Goal: Task Accomplishment & Management: Manage account settings

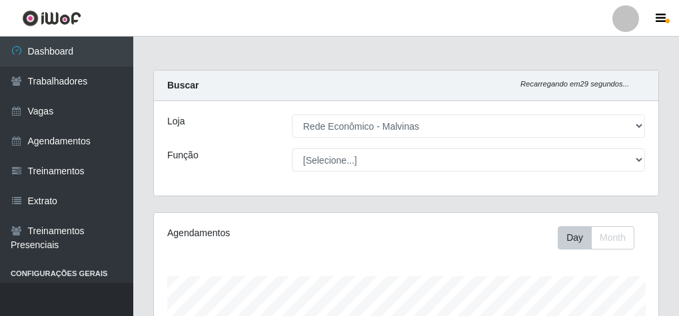
select select "194"
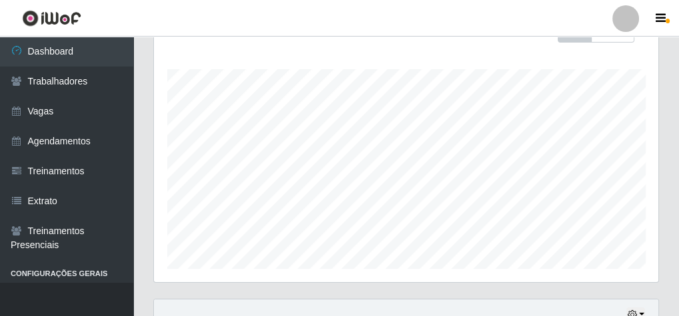
scroll to position [61, 0]
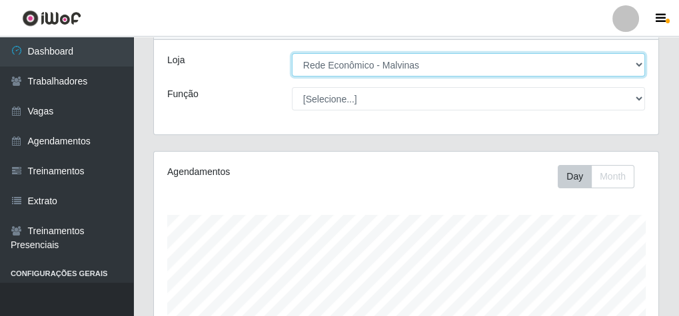
click at [424, 61] on select "[Selecione...] Rede Econômico - Malvinas Rede Econômico - Prata" at bounding box center [468, 64] width 353 height 23
click at [292, 53] on select "[Selecione...] Rede Econômico - Malvinas Rede Econômico - Prata" at bounding box center [468, 64] width 353 height 23
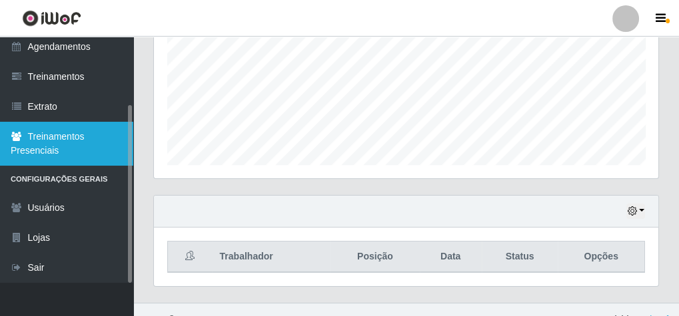
scroll to position [328, 0]
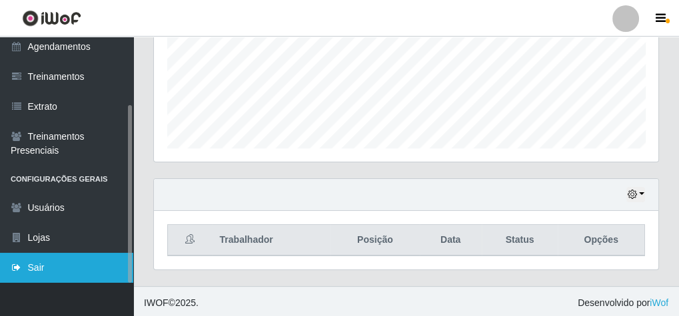
click at [61, 255] on link "Sair" at bounding box center [66, 268] width 133 height 30
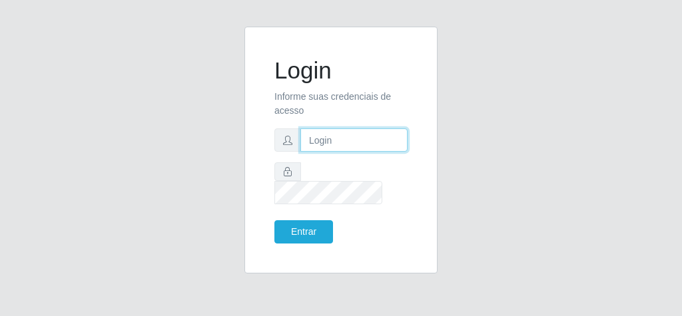
type input "[EMAIL_ADDRESS][DOMAIN_NAME]"
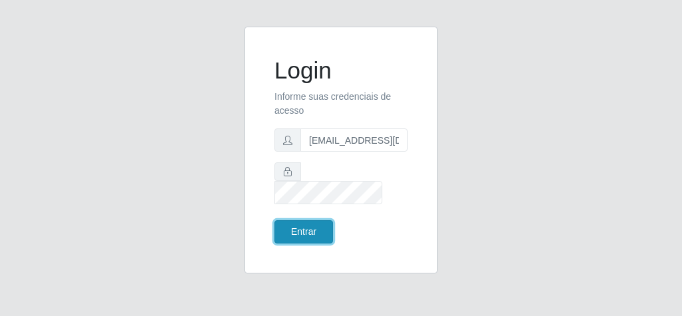
click at [279, 222] on button "Entrar" at bounding box center [304, 232] width 59 height 23
click at [299, 221] on button "Entrar" at bounding box center [304, 232] width 59 height 23
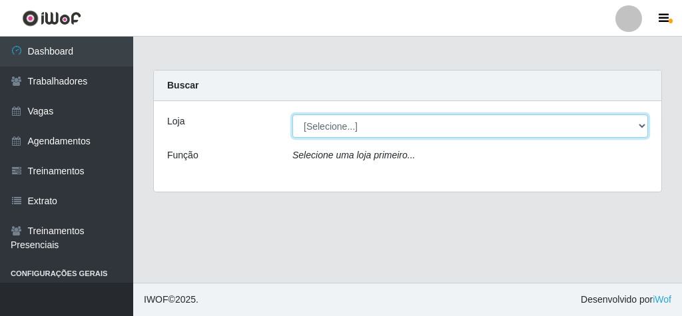
click at [350, 135] on select "[Selecione...] Rede Econômico - Malvinas Rede Econômico - Prata" at bounding box center [471, 126] width 356 height 23
select select "194"
click at [293, 115] on select "[Selecione...] Rede Econômico - Malvinas Rede Econômico - Prata" at bounding box center [471, 126] width 356 height 23
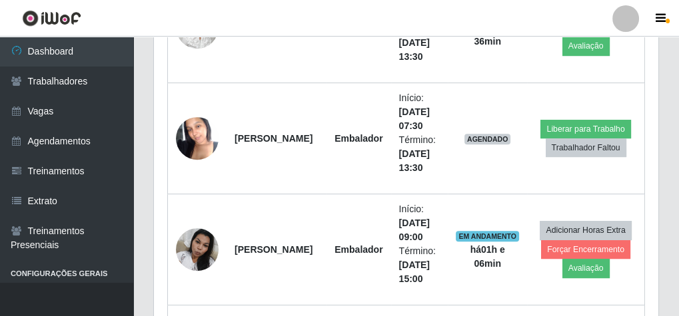
scroll to position [640, 0]
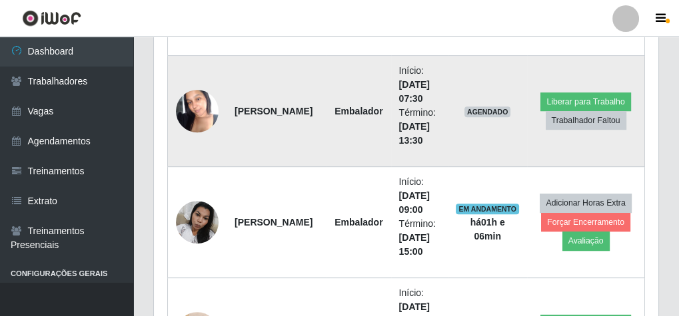
drag, startPoint x: 235, startPoint y: 89, endPoint x: 269, endPoint y: 146, distance: 66.0
click at [269, 146] on td "[PERSON_NAME]" at bounding box center [277, 111] width 100 height 111
copy strong "[PERSON_NAME]"
click at [574, 117] on button "Trabalhador Faltou" at bounding box center [586, 120] width 81 height 19
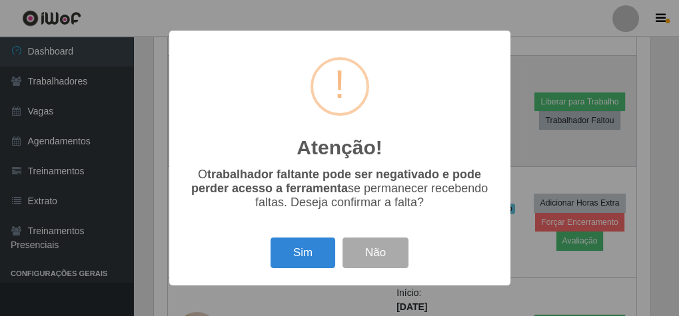
scroll to position [276, 500]
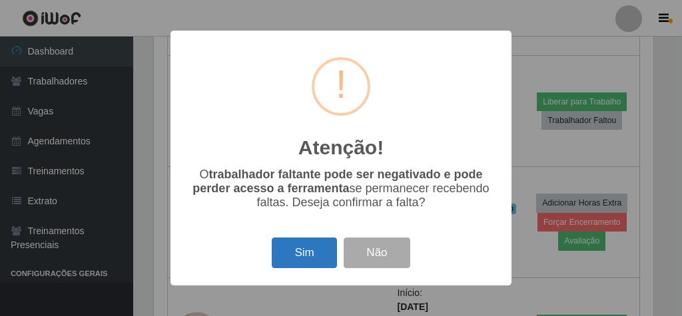
click at [309, 259] on button "Sim" at bounding box center [304, 253] width 65 height 31
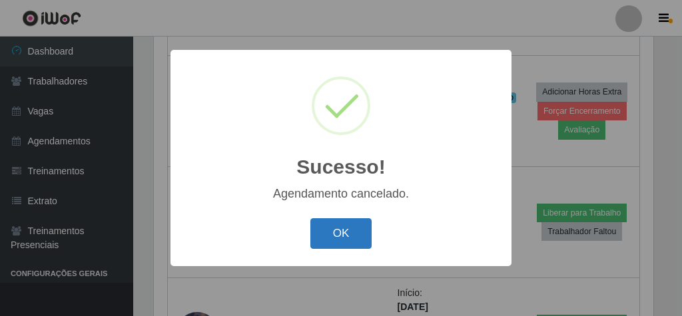
click at [346, 235] on button "OK" at bounding box center [341, 234] width 62 height 31
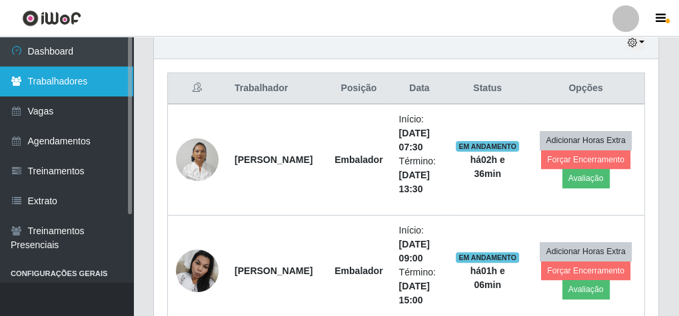
scroll to position [328, 0]
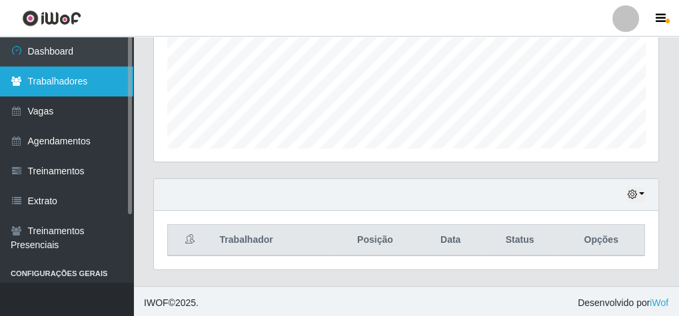
click at [73, 69] on link "Trabalhadores" at bounding box center [66, 82] width 133 height 30
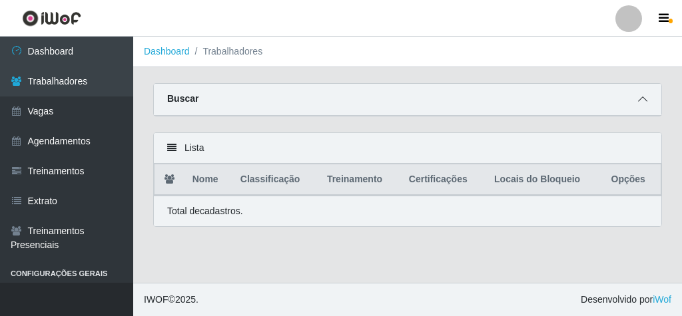
click at [644, 105] on span at bounding box center [643, 99] width 16 height 15
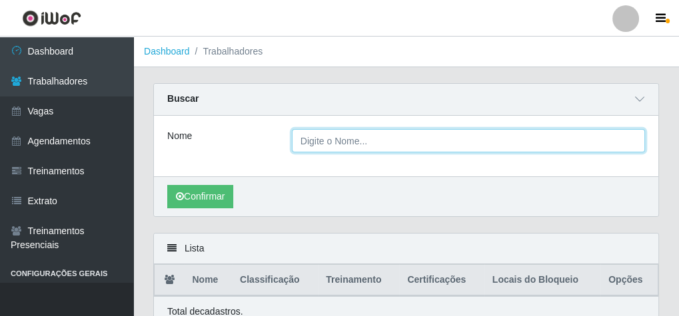
click at [333, 141] on input "Nome" at bounding box center [468, 140] width 353 height 23
paste input "[PERSON_NAME]"
type input "[PERSON_NAME]"
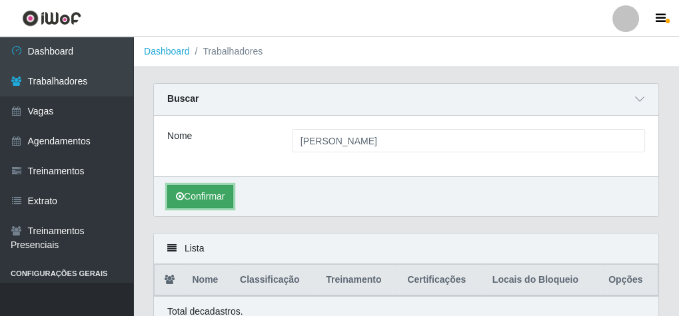
click at [197, 197] on button "Confirmar" at bounding box center [200, 196] width 66 height 23
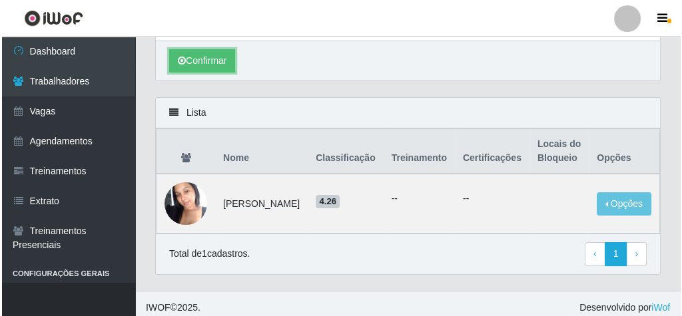
scroll to position [140, 0]
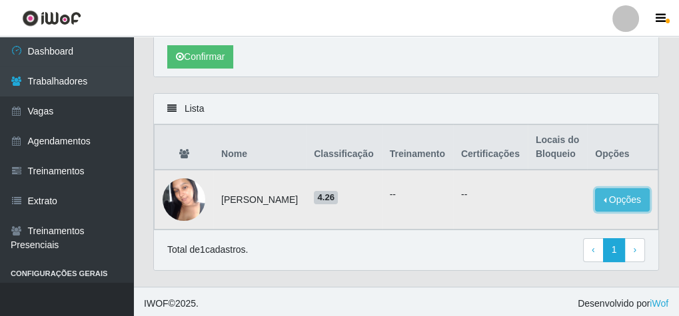
click at [613, 200] on button "Opções" at bounding box center [622, 200] width 55 height 23
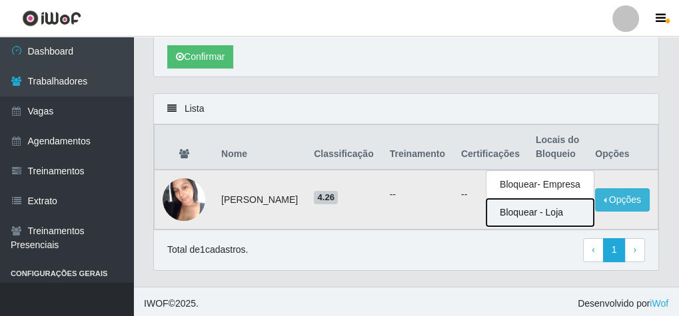
click at [540, 214] on button "Bloquear - Loja" at bounding box center [539, 212] width 107 height 27
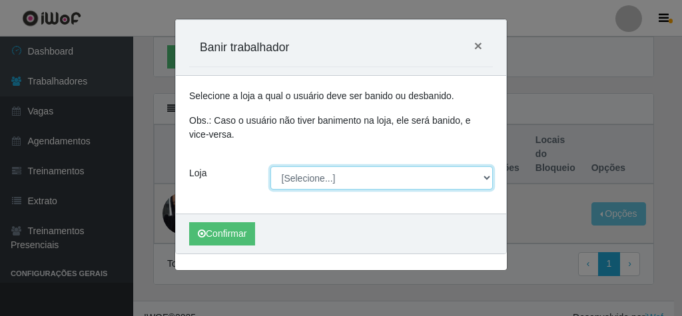
click at [282, 179] on select "[Selecione...] Rede Econômico - Malvinas Rede Econômico - Prata" at bounding box center [382, 178] width 223 height 23
select select "194"
click at [271, 167] on select "[Selecione...] Rede Econômico - Malvinas Rede Econômico - Prata" at bounding box center [382, 178] width 223 height 23
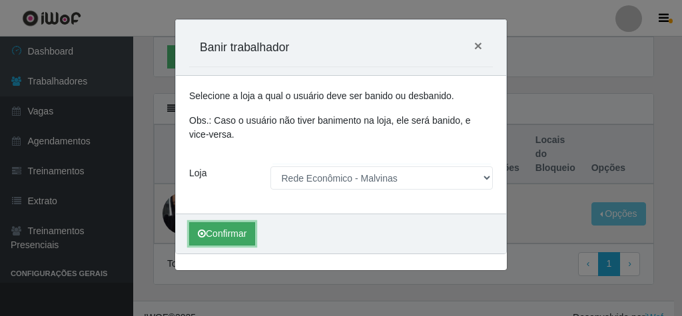
click at [244, 225] on button "Confirmar" at bounding box center [222, 234] width 66 height 23
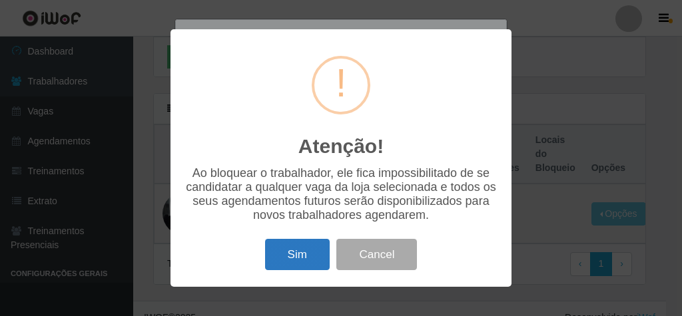
click at [284, 259] on button "Sim" at bounding box center [297, 254] width 65 height 31
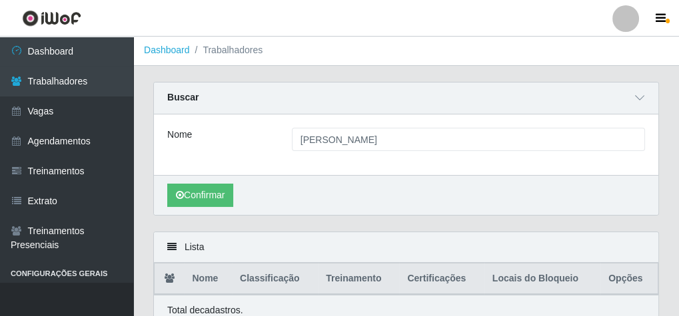
scroll to position [0, 0]
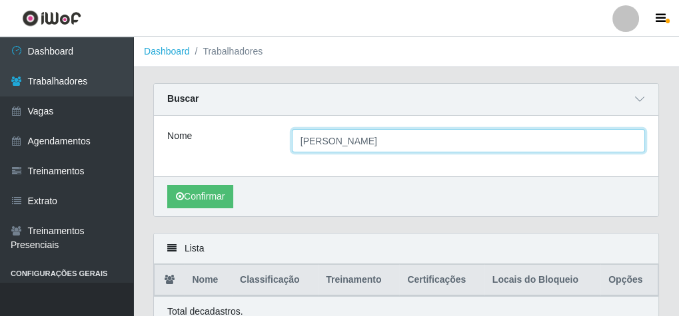
click at [455, 145] on input "[PERSON_NAME]" at bounding box center [468, 140] width 353 height 23
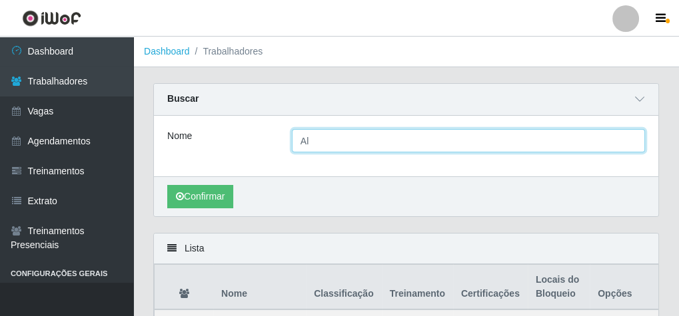
type input "A"
paste input "Alessandro [PERSON_NAME] dos [PERSON_NAME]"
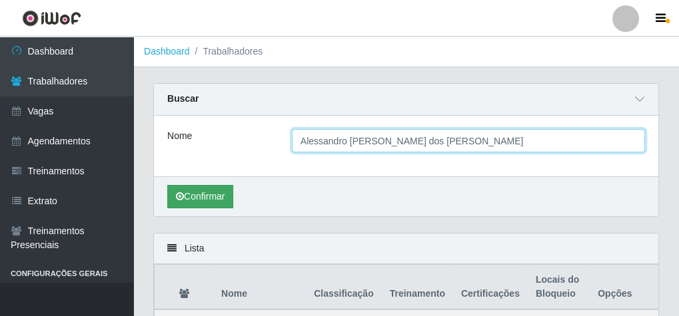
type input "Alessandro [PERSON_NAME] dos [PERSON_NAME]"
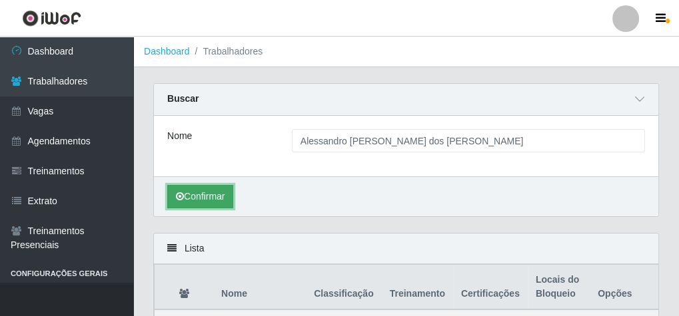
click at [213, 199] on button "Confirmar" at bounding box center [200, 196] width 66 height 23
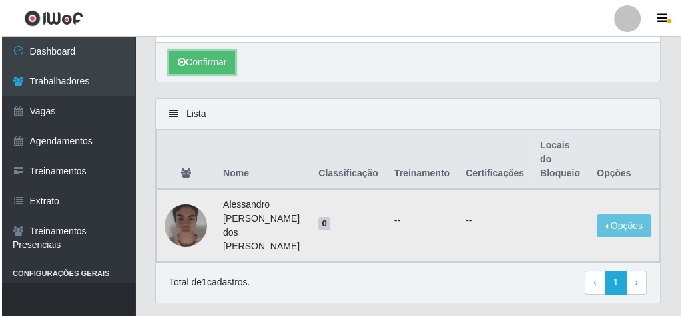
scroll to position [140, 0]
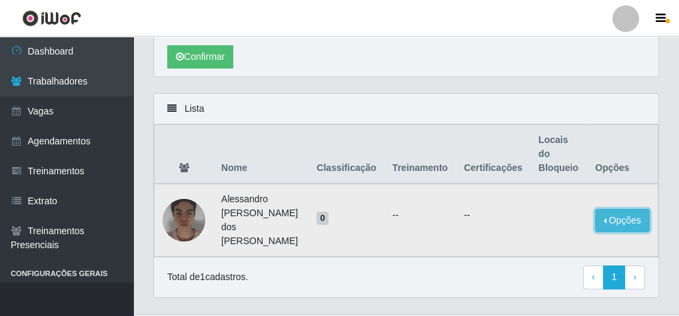
drag, startPoint x: 634, startPoint y: 199, endPoint x: 597, endPoint y: 197, distance: 36.7
click at [631, 209] on button "Opções" at bounding box center [622, 220] width 55 height 23
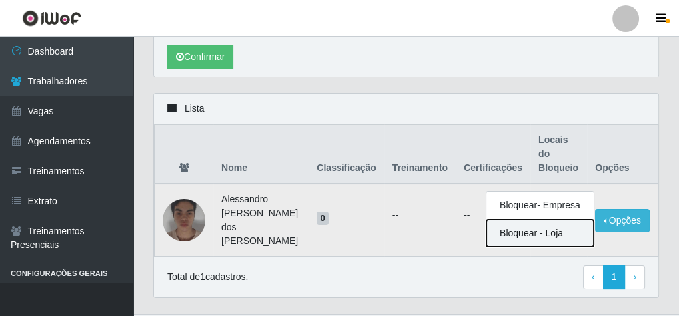
click at [504, 220] on button "Bloquear - Loja" at bounding box center [539, 233] width 107 height 27
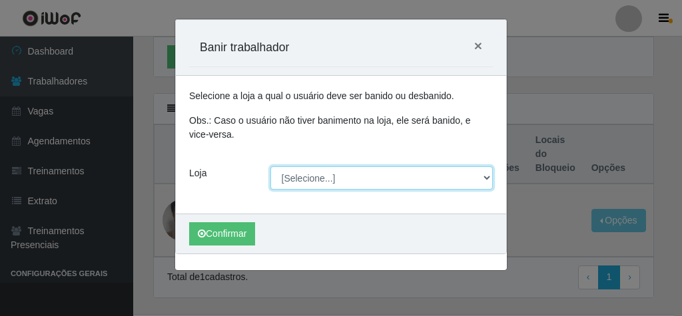
click at [312, 181] on select "[Selecione...] Rede Econômico - Malvinas Rede Econômico - Prata" at bounding box center [382, 178] width 223 height 23
select select "194"
click at [271, 167] on select "[Selecione...] Rede Econômico - Malvinas Rede Econômico - Prata" at bounding box center [382, 178] width 223 height 23
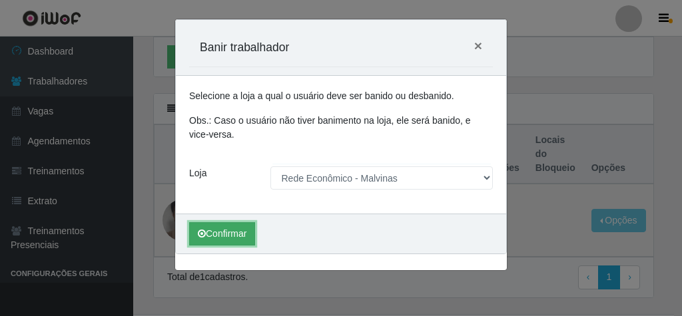
click at [238, 232] on button "Confirmar" at bounding box center [222, 234] width 66 height 23
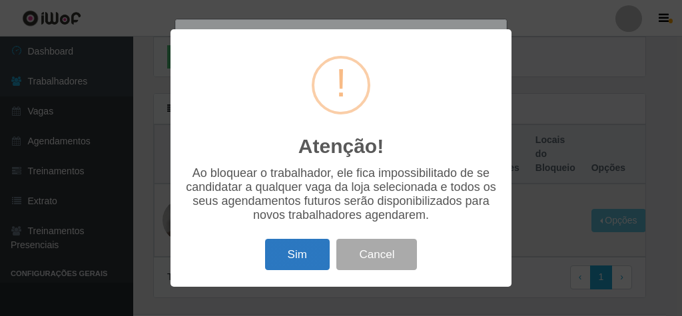
click at [303, 263] on button "Sim" at bounding box center [297, 254] width 65 height 31
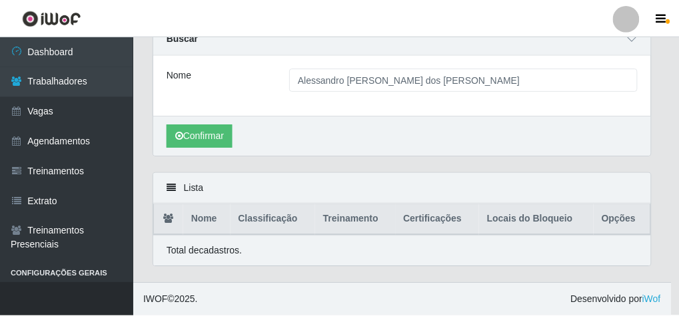
scroll to position [58, 0]
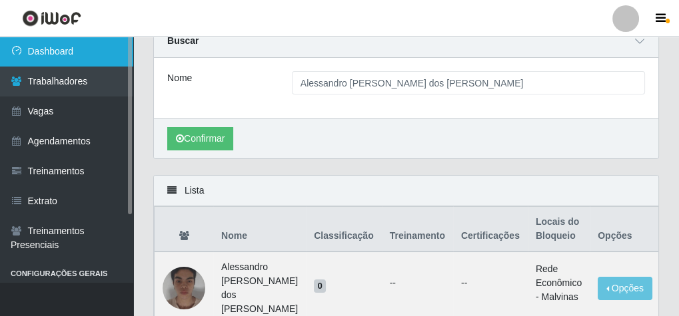
click at [61, 48] on link "Dashboard" at bounding box center [66, 52] width 133 height 30
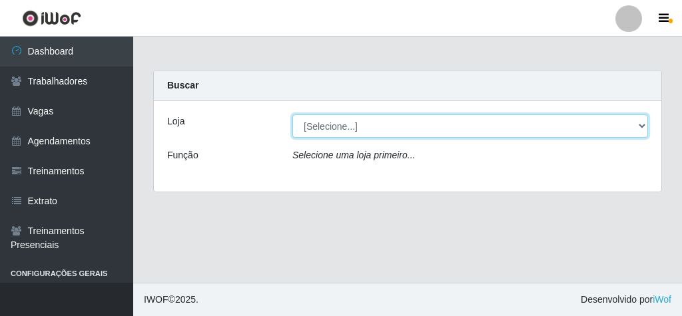
click at [377, 127] on select "[Selecione...] Rede Econômico - Malvinas Rede Econômico - Prata" at bounding box center [471, 126] width 356 height 23
select select "194"
click at [293, 115] on select "[Selecione...] Rede Econômico - Malvinas Rede Econômico - Prata" at bounding box center [471, 126] width 356 height 23
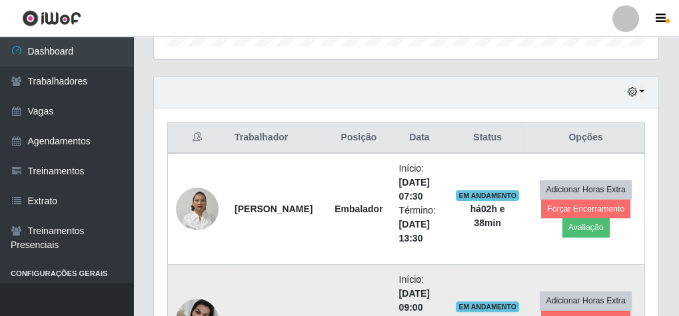
scroll to position [320, 0]
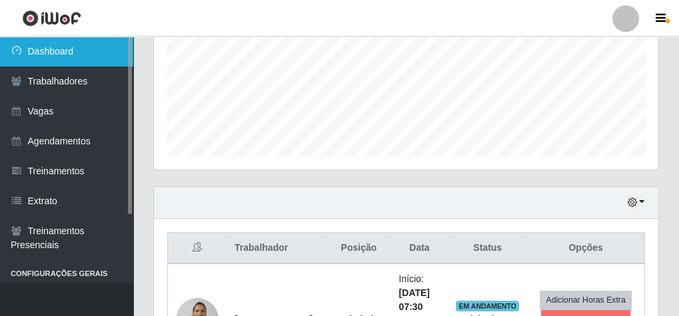
click at [90, 43] on link "Dashboard" at bounding box center [66, 52] width 133 height 30
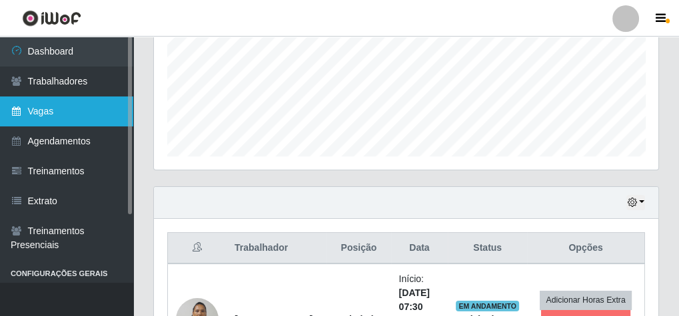
click at [67, 107] on link "Vagas" at bounding box center [66, 112] width 133 height 30
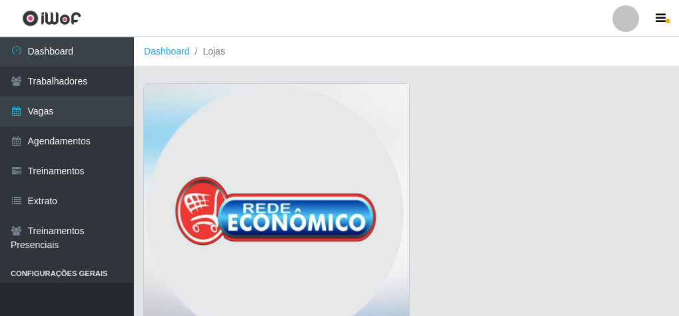
click at [296, 170] on img at bounding box center [276, 217] width 265 height 267
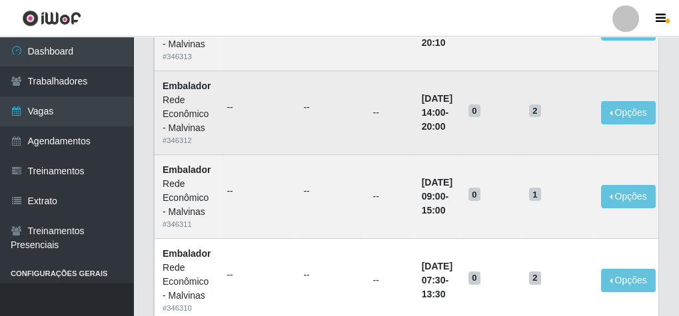
scroll to position [53, 0]
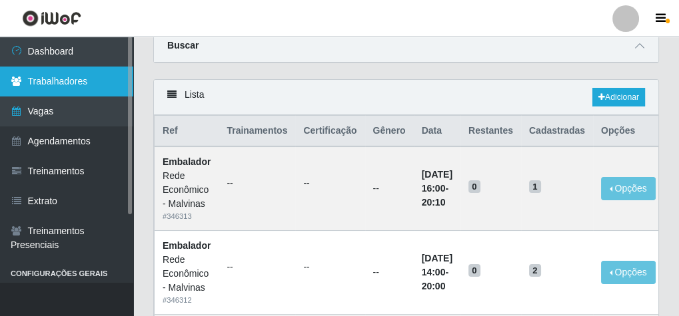
click at [95, 80] on link "Trabalhadores" at bounding box center [66, 82] width 133 height 30
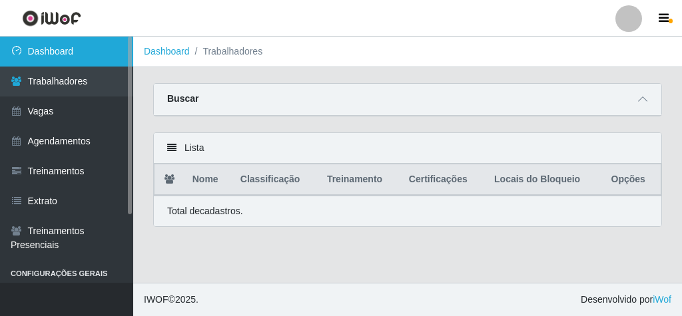
click at [86, 61] on link "Dashboard" at bounding box center [66, 52] width 133 height 30
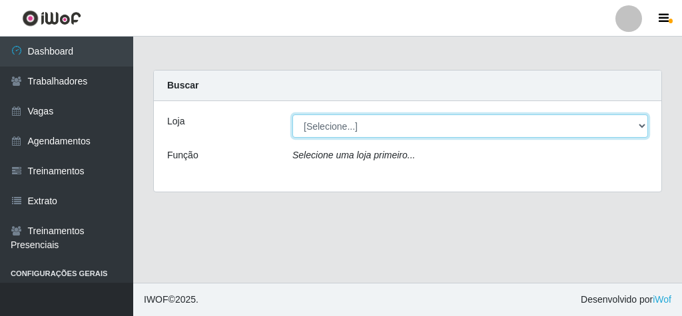
click at [380, 133] on select "[Selecione...] Rede Econômico - Malvinas Rede Econômico - Prata" at bounding box center [471, 126] width 356 height 23
select select "194"
click at [293, 115] on select "[Selecione...] Rede Econômico - Malvinas Rede Econômico - Prata" at bounding box center [471, 126] width 356 height 23
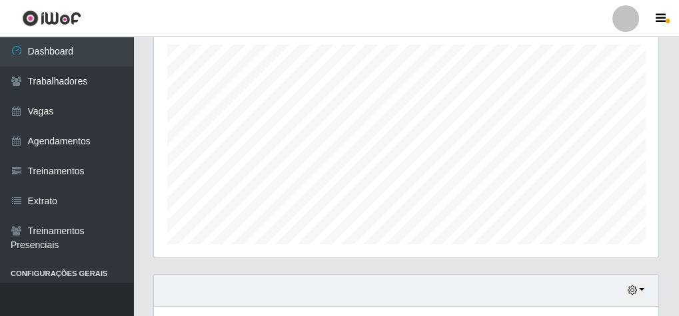
scroll to position [328, 0]
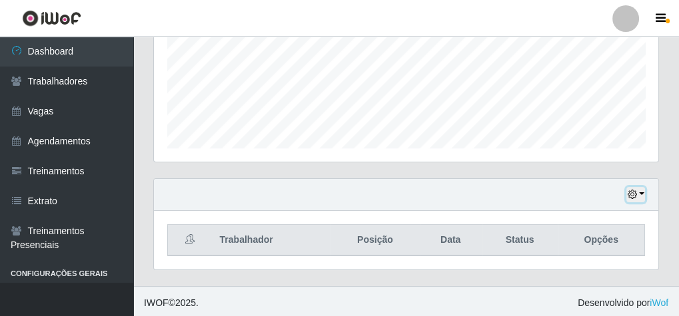
click at [640, 188] on button "button" at bounding box center [635, 194] width 19 height 15
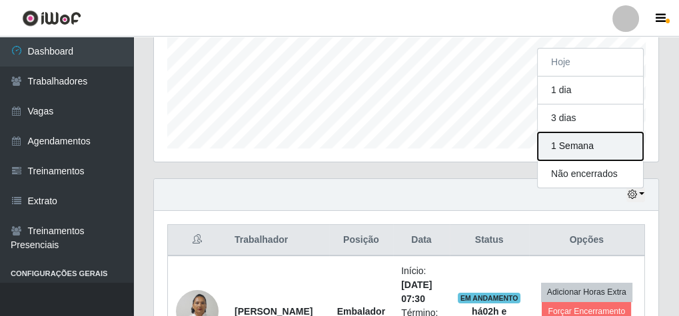
click at [602, 148] on button "1 Semana" at bounding box center [590, 147] width 105 height 28
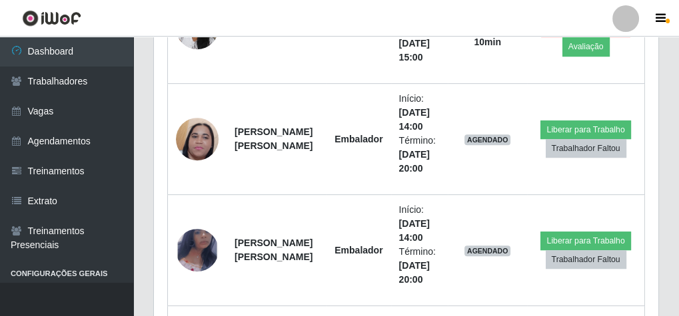
scroll to position [403, 0]
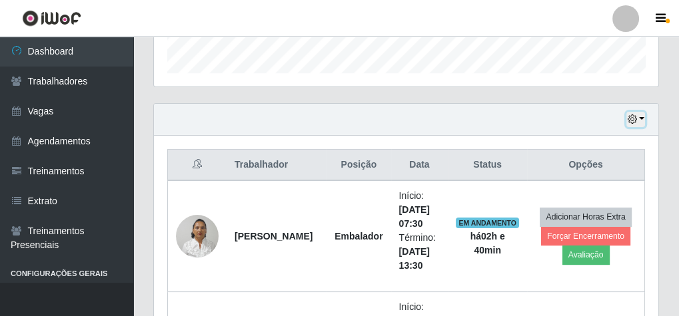
click at [644, 116] on button "button" at bounding box center [635, 119] width 19 height 15
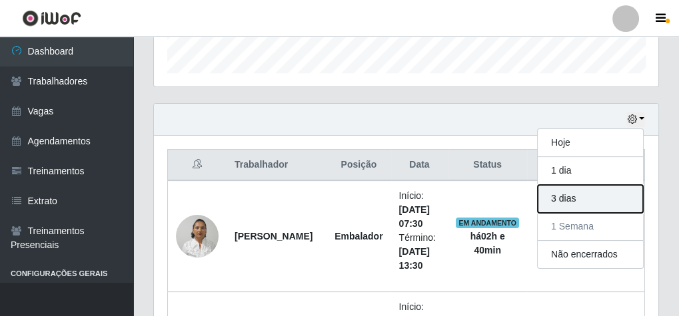
drag, startPoint x: 581, startPoint y: 194, endPoint x: 620, endPoint y: 168, distance: 47.1
click at [582, 193] on button "3 dias" at bounding box center [590, 199] width 105 height 28
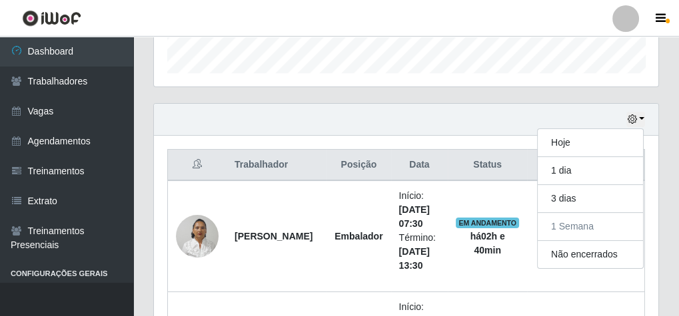
scroll to position [328, 0]
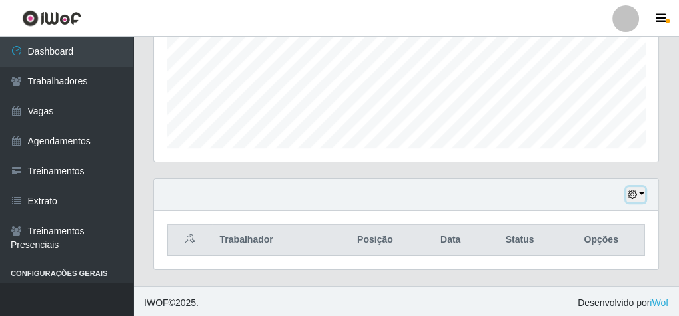
click at [638, 187] on button "button" at bounding box center [635, 194] width 19 height 15
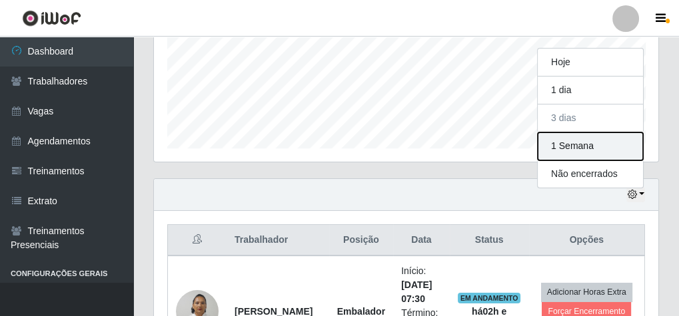
click at [592, 149] on button "1 Semana" at bounding box center [590, 147] width 105 height 28
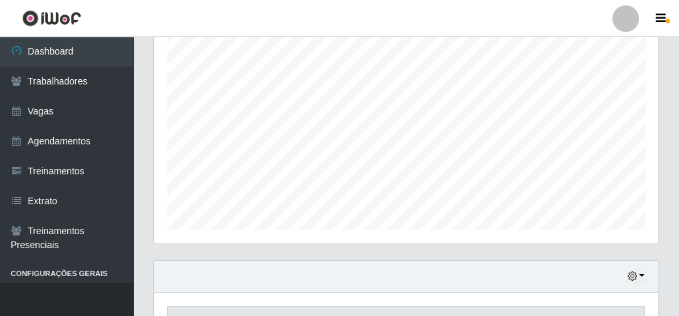
scroll to position [328, 0]
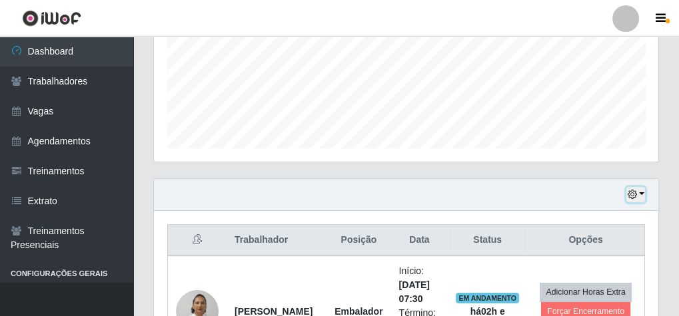
click at [644, 191] on button "button" at bounding box center [635, 194] width 19 height 15
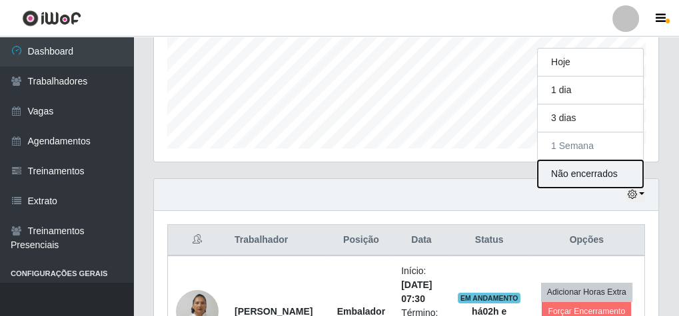
click at [607, 166] on button "Não encerrados" at bounding box center [590, 174] width 105 height 27
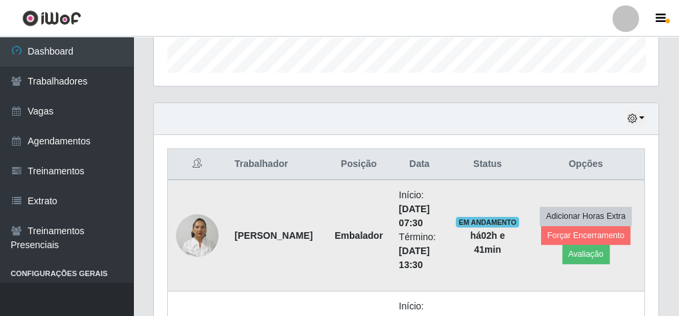
scroll to position [403, 0]
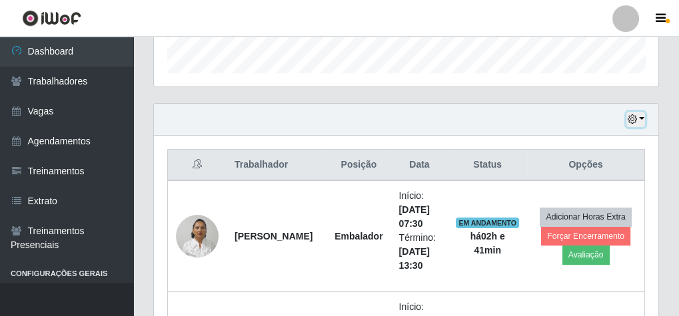
click at [638, 115] on button "button" at bounding box center [635, 119] width 19 height 15
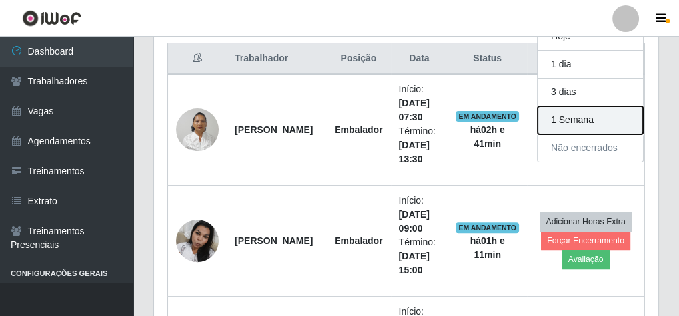
click at [594, 123] on button "1 Semana" at bounding box center [590, 121] width 105 height 28
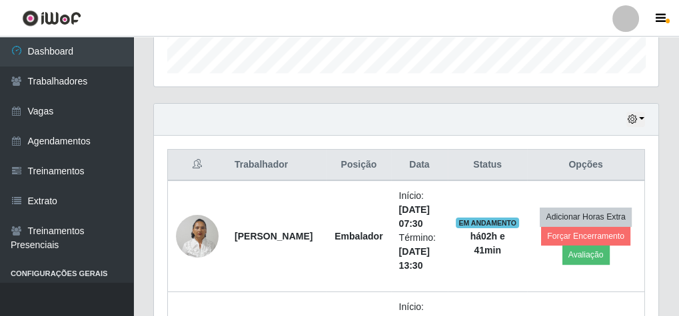
scroll to position [350, 0]
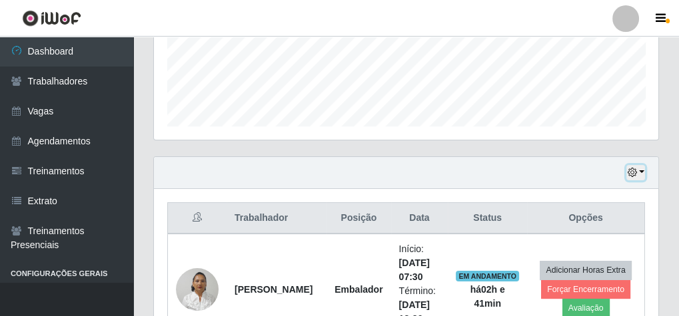
click at [641, 173] on button "button" at bounding box center [635, 172] width 19 height 15
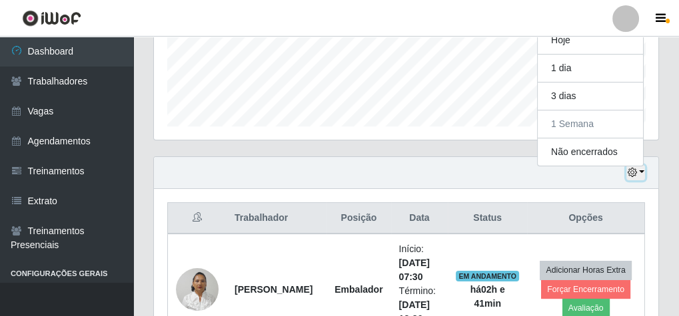
click at [636, 168] on icon "button" at bounding box center [631, 172] width 9 height 9
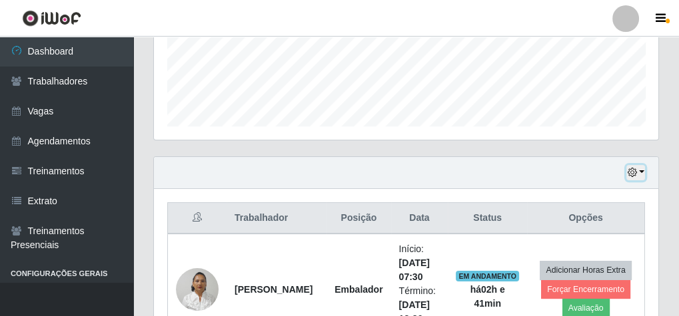
click at [643, 169] on button "button" at bounding box center [635, 172] width 19 height 15
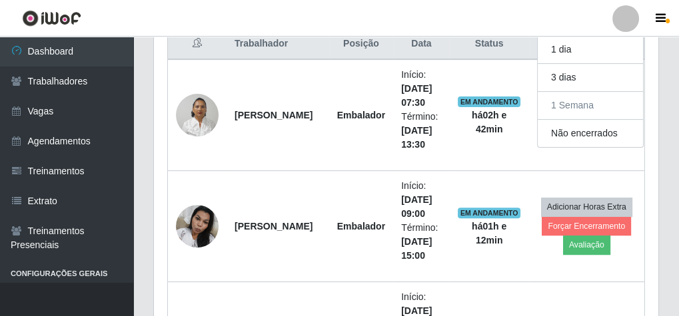
scroll to position [541, 0]
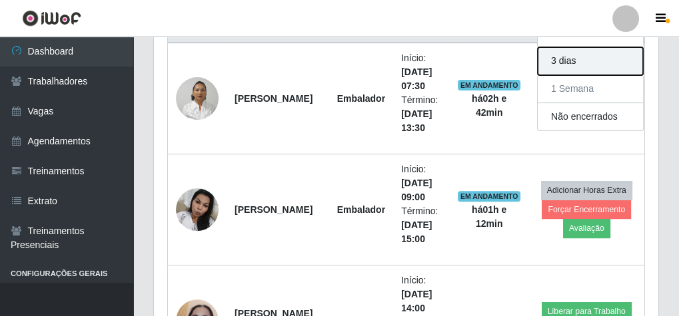
click at [602, 69] on button "3 dias" at bounding box center [590, 61] width 105 height 28
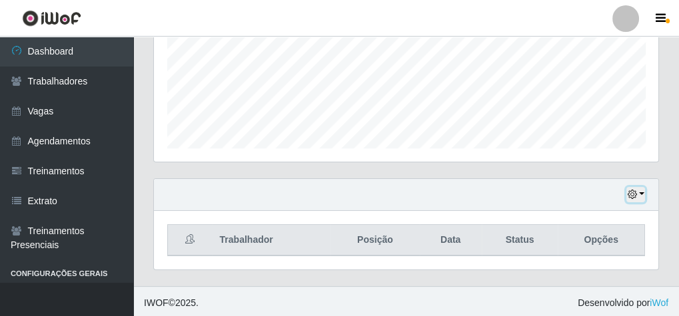
click at [642, 192] on button "button" at bounding box center [635, 194] width 19 height 15
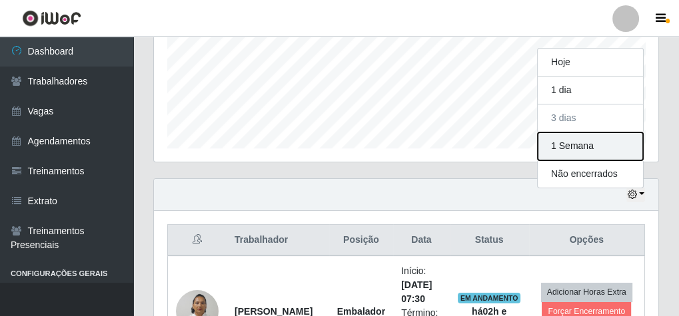
click at [598, 137] on button "1 Semana" at bounding box center [590, 147] width 105 height 28
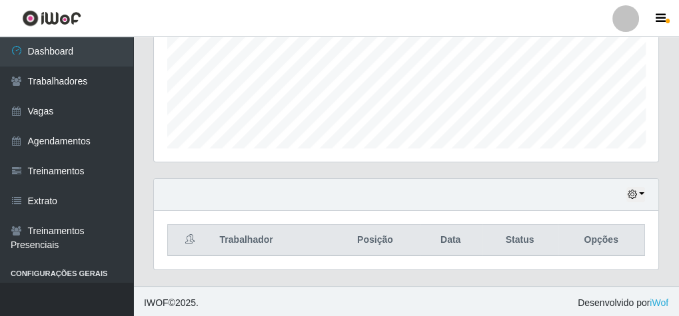
scroll to position [456, 0]
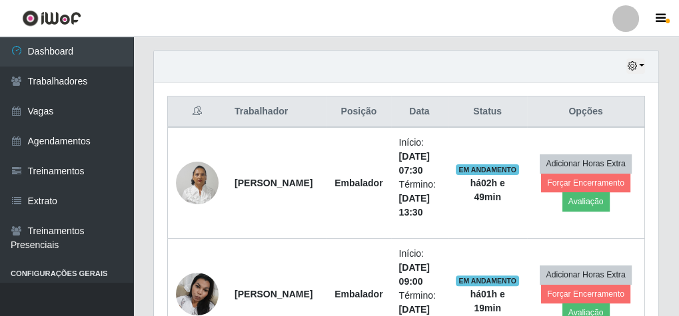
click at [632, 17] on div at bounding box center [625, 18] width 27 height 27
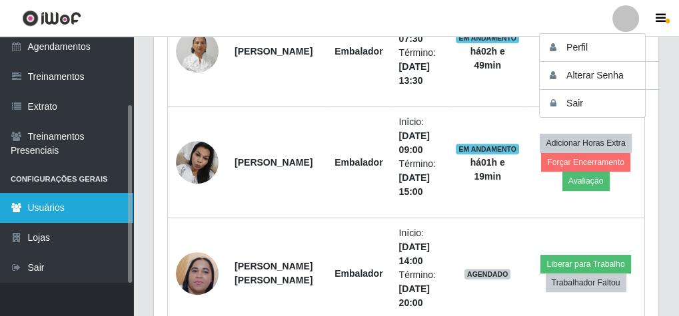
scroll to position [616, 0]
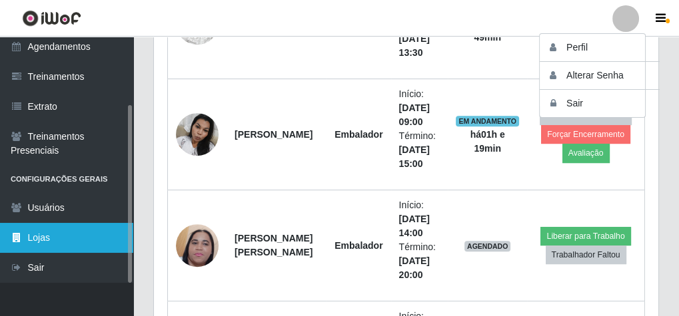
click at [47, 231] on link "Lojas" at bounding box center [66, 238] width 133 height 30
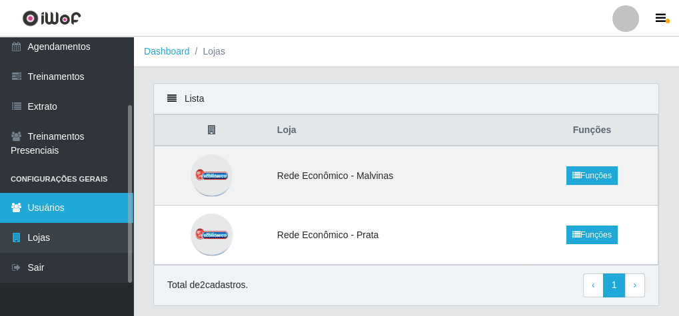
click at [52, 211] on link "Usuários" at bounding box center [66, 208] width 133 height 30
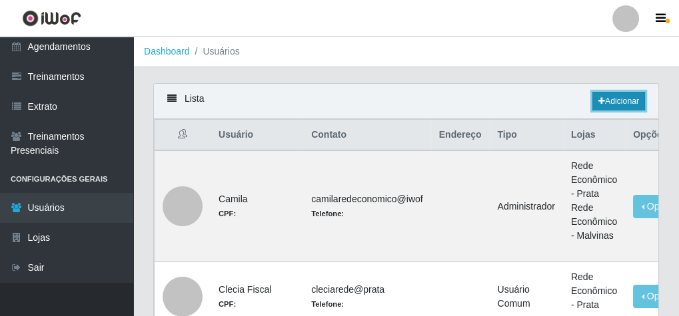
click at [611, 101] on link "Adicionar" at bounding box center [618, 101] width 53 height 19
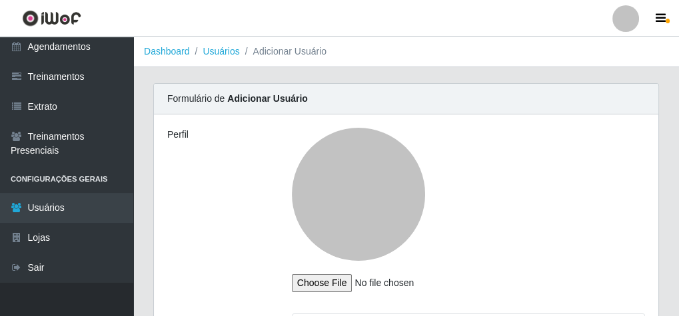
type input "[EMAIL_ADDRESS][DOMAIN_NAME]"
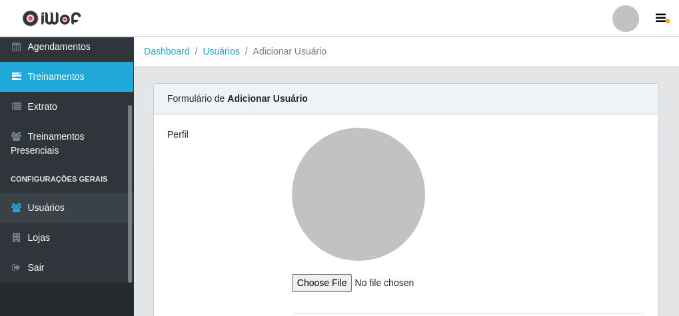
click at [107, 83] on link "Treinamentos" at bounding box center [66, 77] width 133 height 30
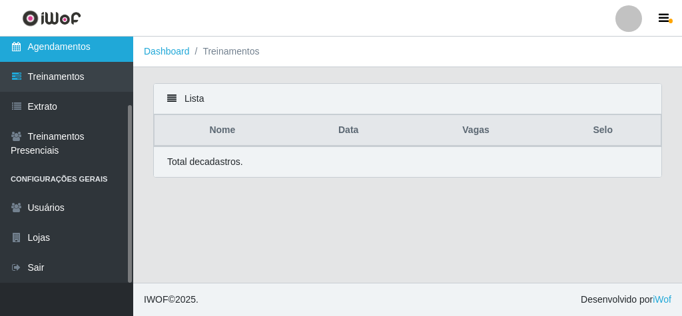
click at [87, 45] on link "Agendamentos" at bounding box center [66, 47] width 133 height 30
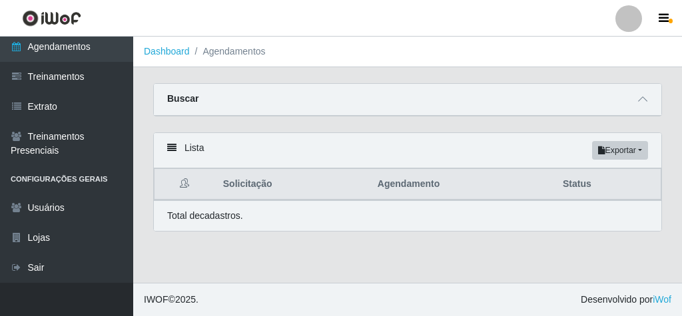
click at [223, 57] on li "Agendamentos" at bounding box center [228, 52] width 76 height 14
click at [223, 53] on li "Agendamentos" at bounding box center [228, 52] width 76 height 14
click at [259, 55] on li "Agendamentos" at bounding box center [228, 52] width 76 height 14
click at [256, 54] on li "Agendamentos" at bounding box center [228, 52] width 76 height 14
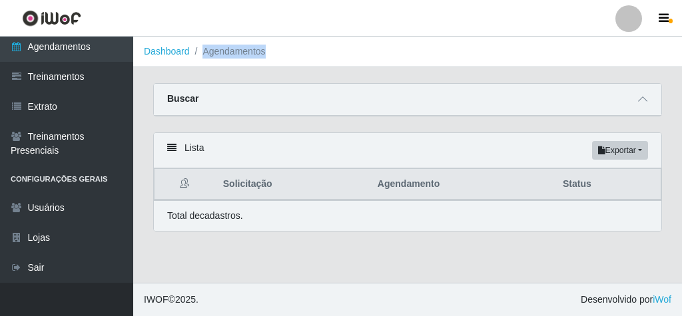
click at [256, 54] on li "Agendamentos" at bounding box center [228, 52] width 76 height 14
click at [182, 48] on link "Dashboard" at bounding box center [167, 51] width 46 height 11
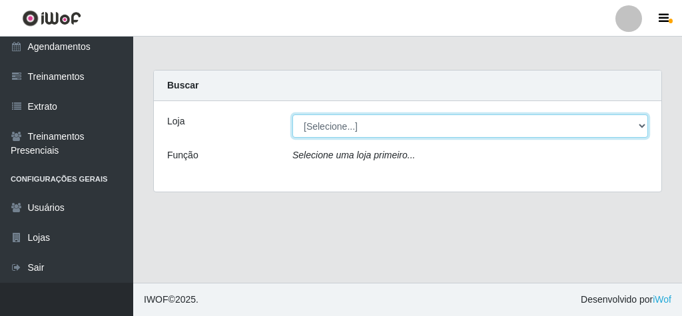
click at [362, 115] on select "[Selecione...] Rede Econômico - Malvinas Rede Econômico - Prata" at bounding box center [471, 126] width 356 height 23
select select "194"
click at [293, 115] on select "[Selecione...] Rede Econômico - Malvinas Rede Econômico - Prata" at bounding box center [471, 126] width 356 height 23
